Goal: Find contact information: Find contact information

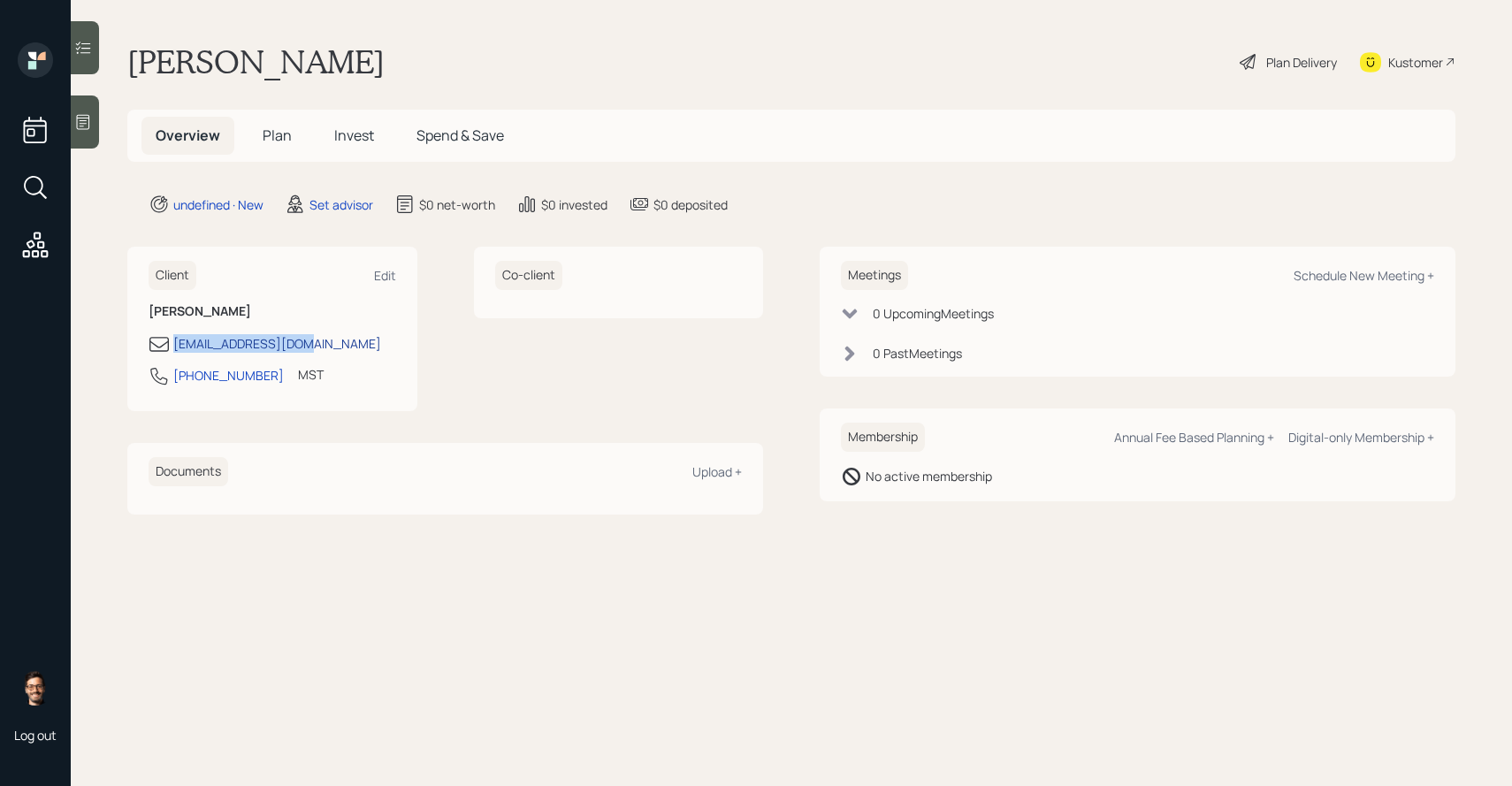
drag, startPoint x: 330, startPoint y: 347, endPoint x: 175, endPoint y: 346, distance: 155.0
click at [174, 346] on div "[EMAIL_ADDRESS][DOMAIN_NAME]" at bounding box center [273, 344] width 248 height 21
copy div "[EMAIL_ADDRESS][DOMAIN_NAME]"
drag, startPoint x: 347, startPoint y: 385, endPoint x: 179, endPoint y: 384, distance: 168.0
click at [179, 384] on div "[PHONE_NUMBER] MST Currently 3:50 PM" at bounding box center [273, 381] width 248 height 32
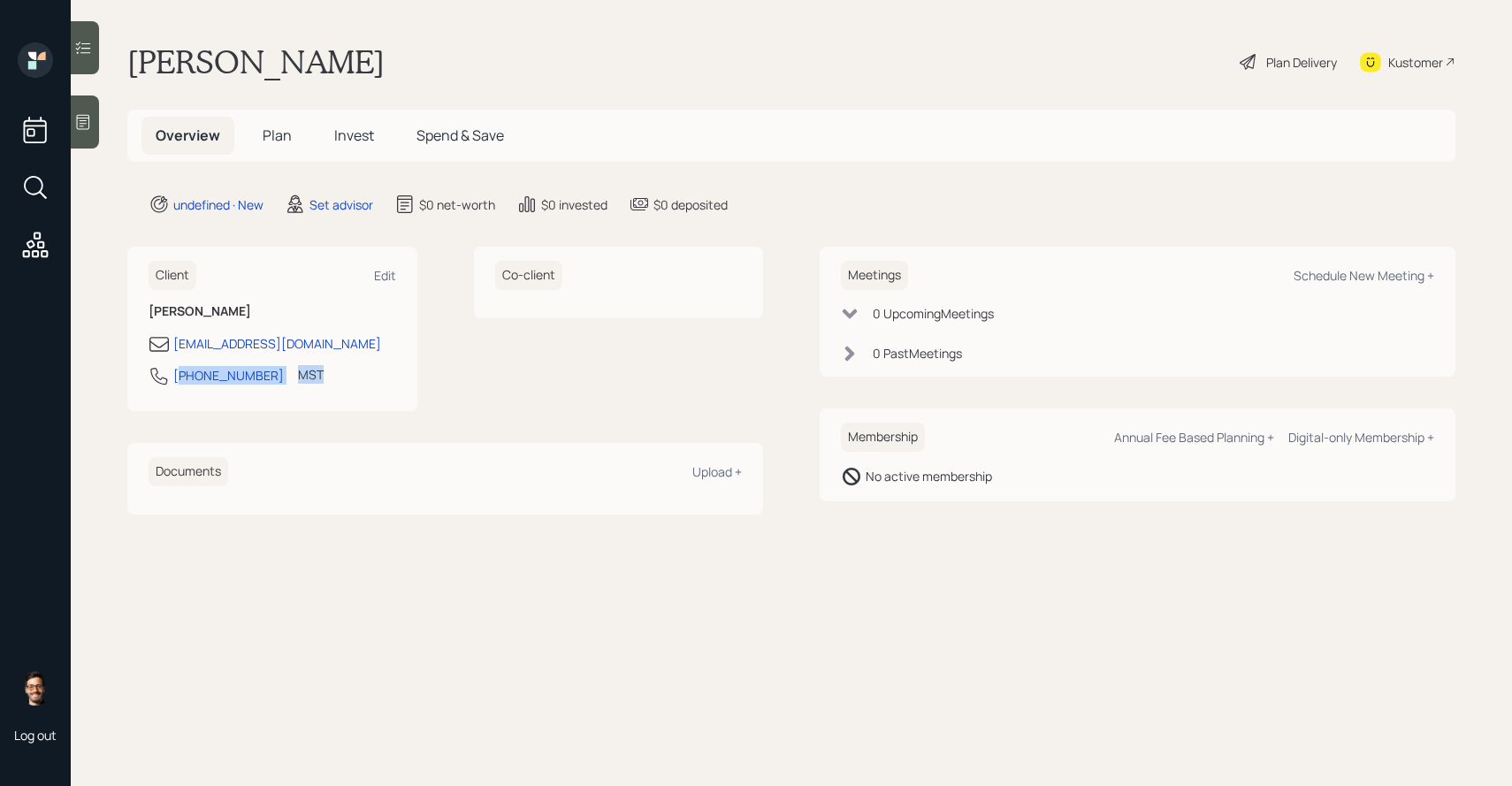
click at [265, 376] on div "[PHONE_NUMBER] MST Currently 3:50 PM" at bounding box center [273, 381] width 248 height 32
drag, startPoint x: 261, startPoint y: 376, endPoint x: 175, endPoint y: 376, distance: 86.0
click at [175, 376] on div "[PHONE_NUMBER] MST Currently 3:50 PM" at bounding box center [273, 381] width 248 height 32
copy div "[PHONE_NUMBER]"
